Goal: Task Accomplishment & Management: Manage account settings

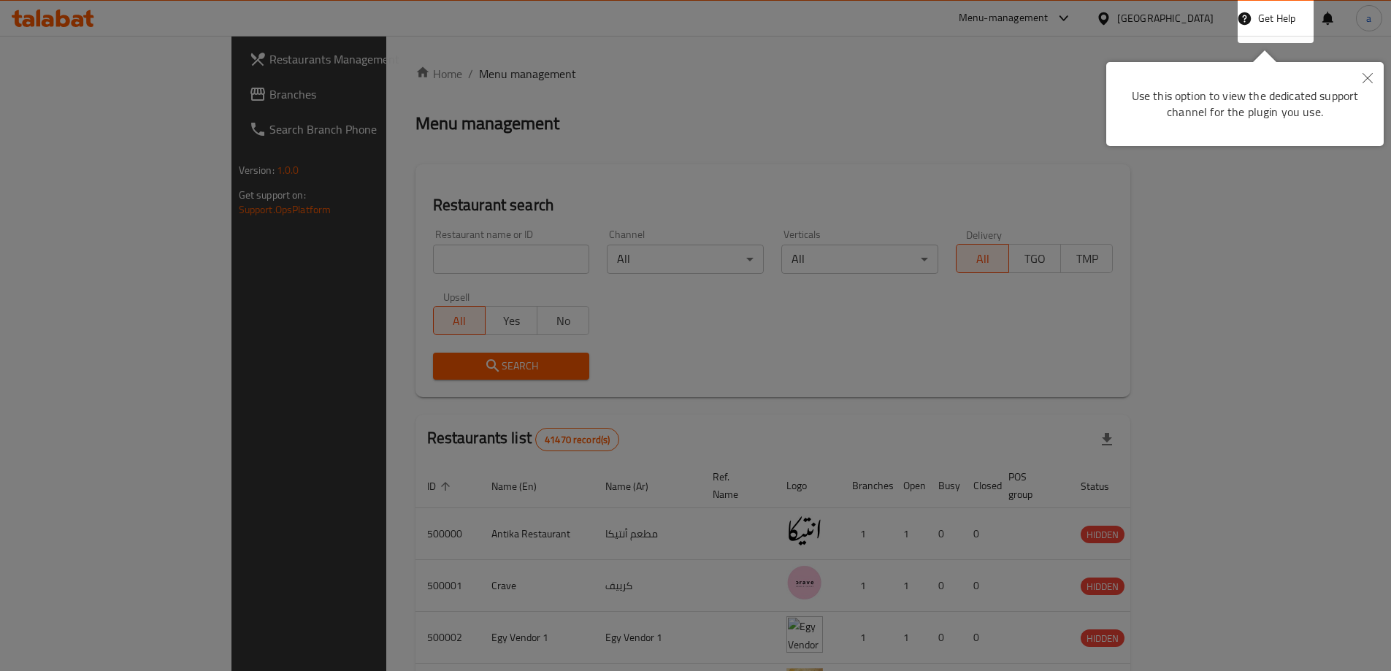
click at [1372, 77] on icon "Close" at bounding box center [1367, 78] width 10 height 10
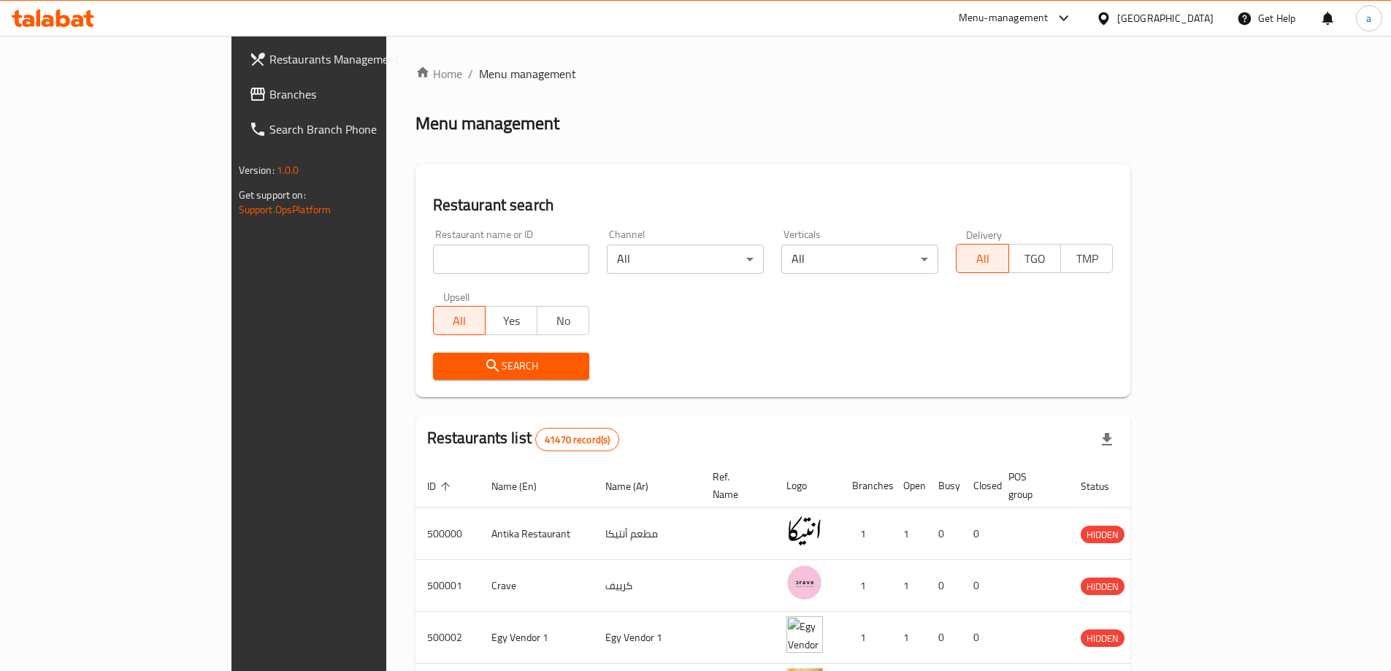
click at [1197, 28] on div "[GEOGRAPHIC_DATA]" at bounding box center [1154, 18] width 141 height 35
click at [1187, 19] on div "[GEOGRAPHIC_DATA]" at bounding box center [1165, 18] width 96 height 16
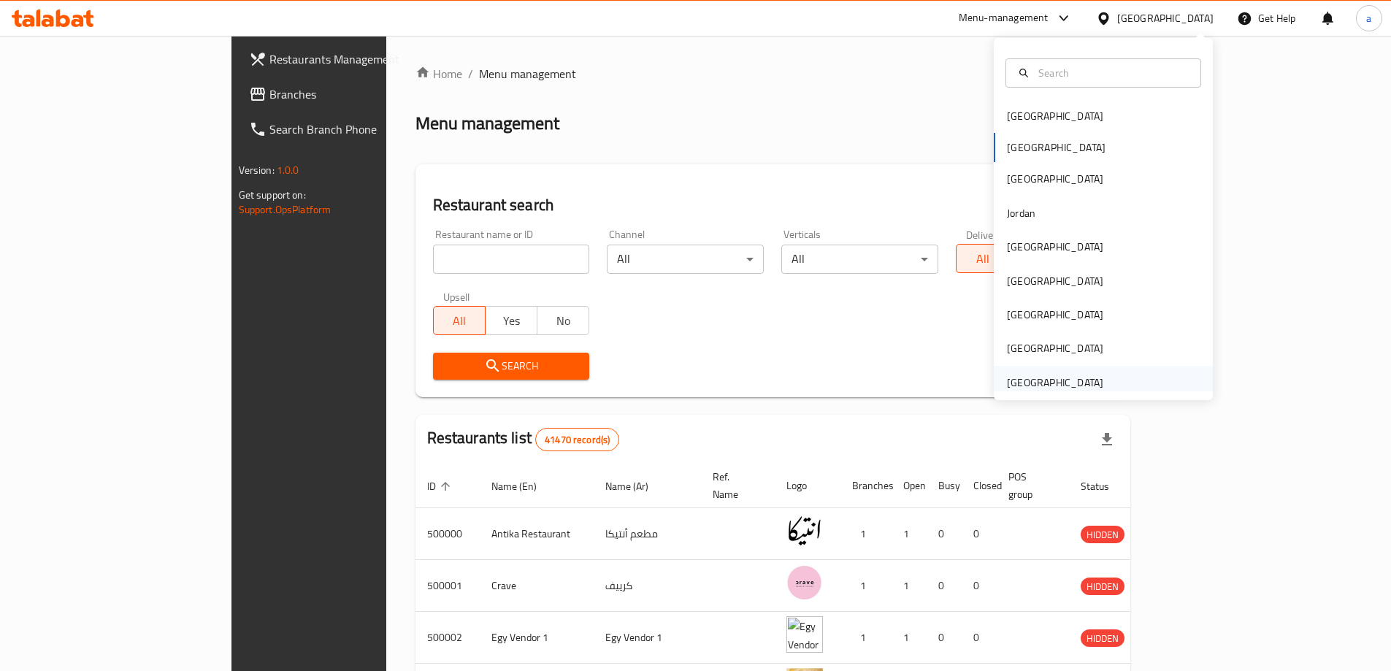
click at [1034, 376] on div "[GEOGRAPHIC_DATA]" at bounding box center [1055, 382] width 96 height 16
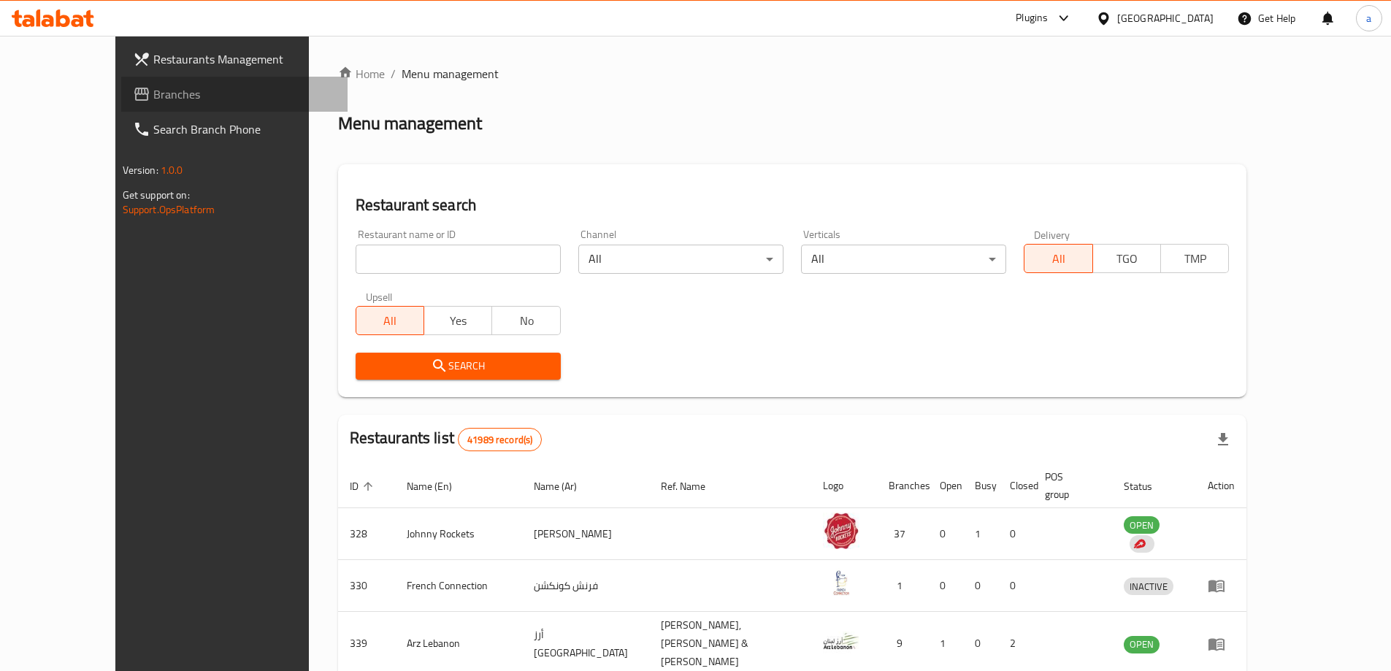
click at [172, 95] on span "Branches" at bounding box center [244, 94] width 183 height 18
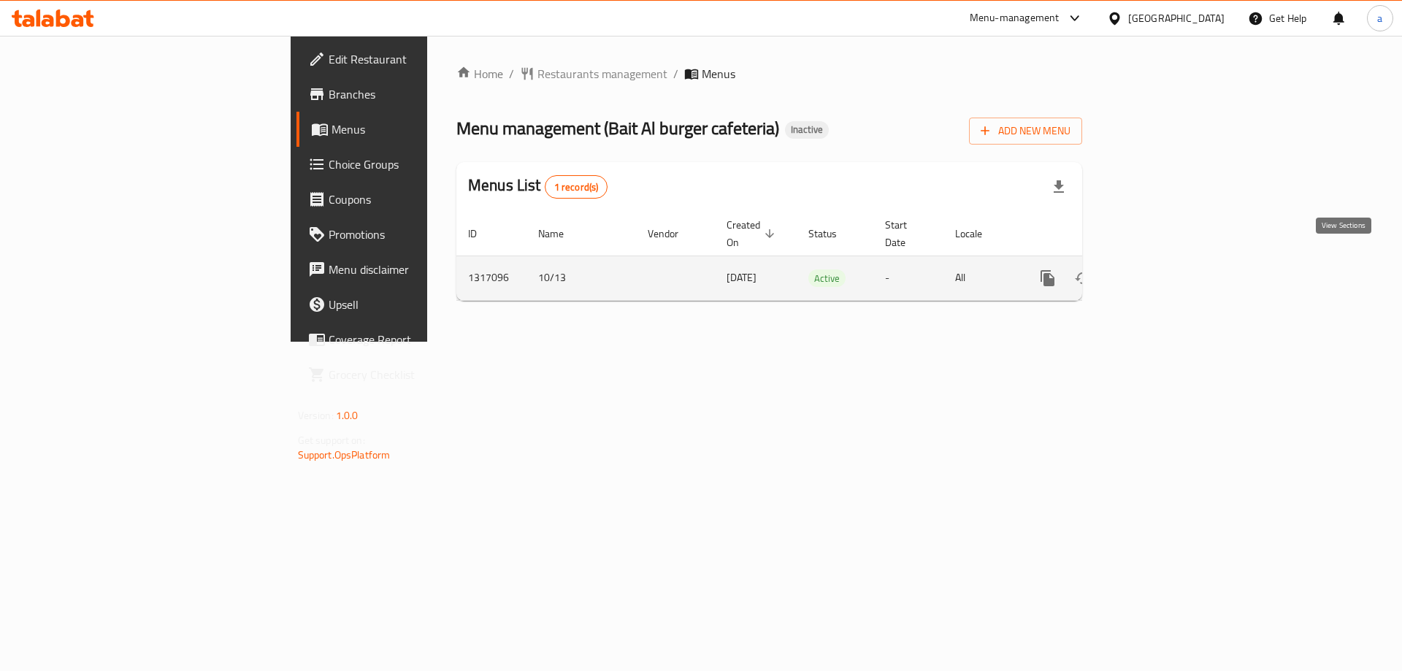
click at [1161, 269] on icon "enhanced table" at bounding box center [1153, 278] width 18 height 18
